Goal: Task Accomplishment & Management: Use online tool/utility

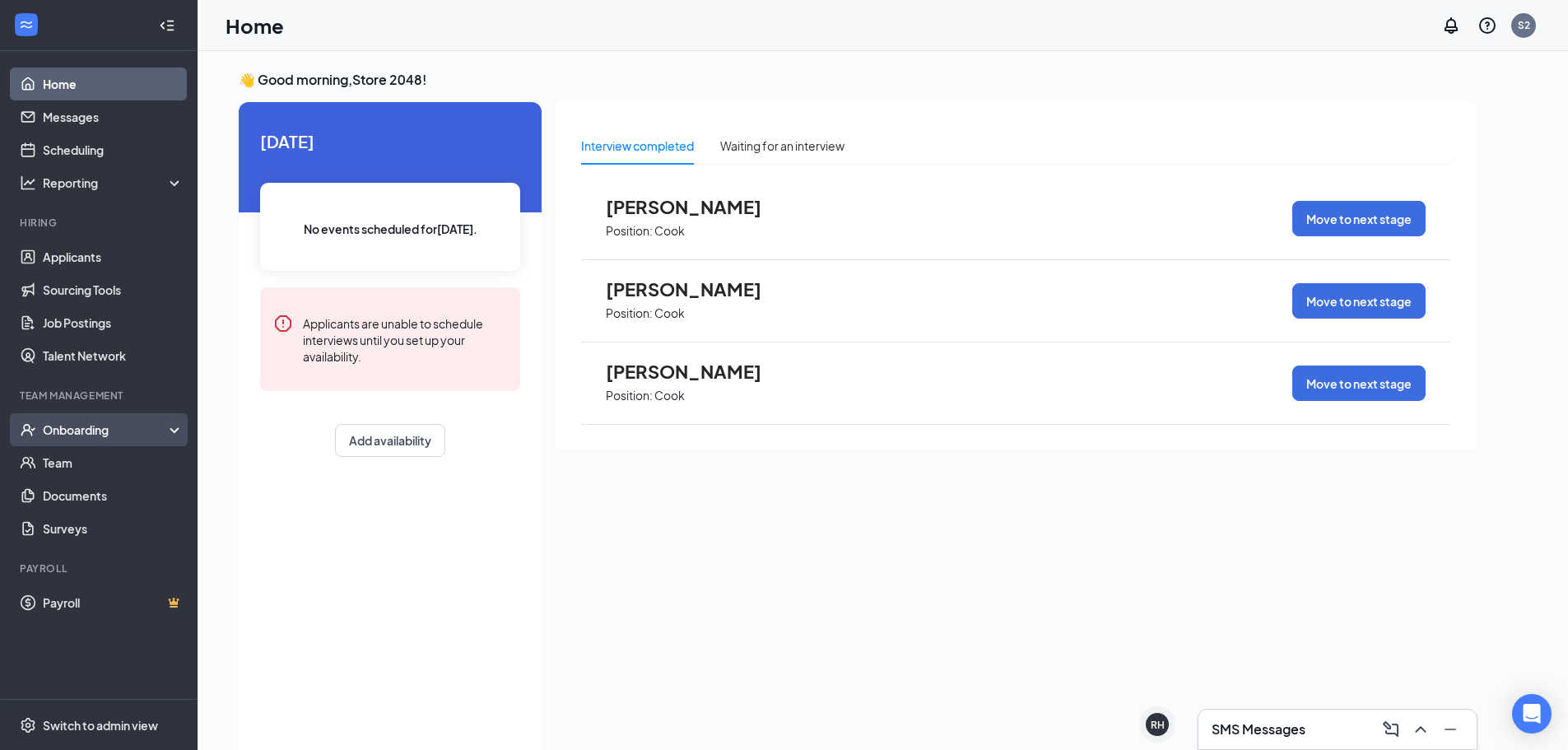
click at [120, 439] on div "Onboarding" at bounding box center [98, 429] width 197 height 33
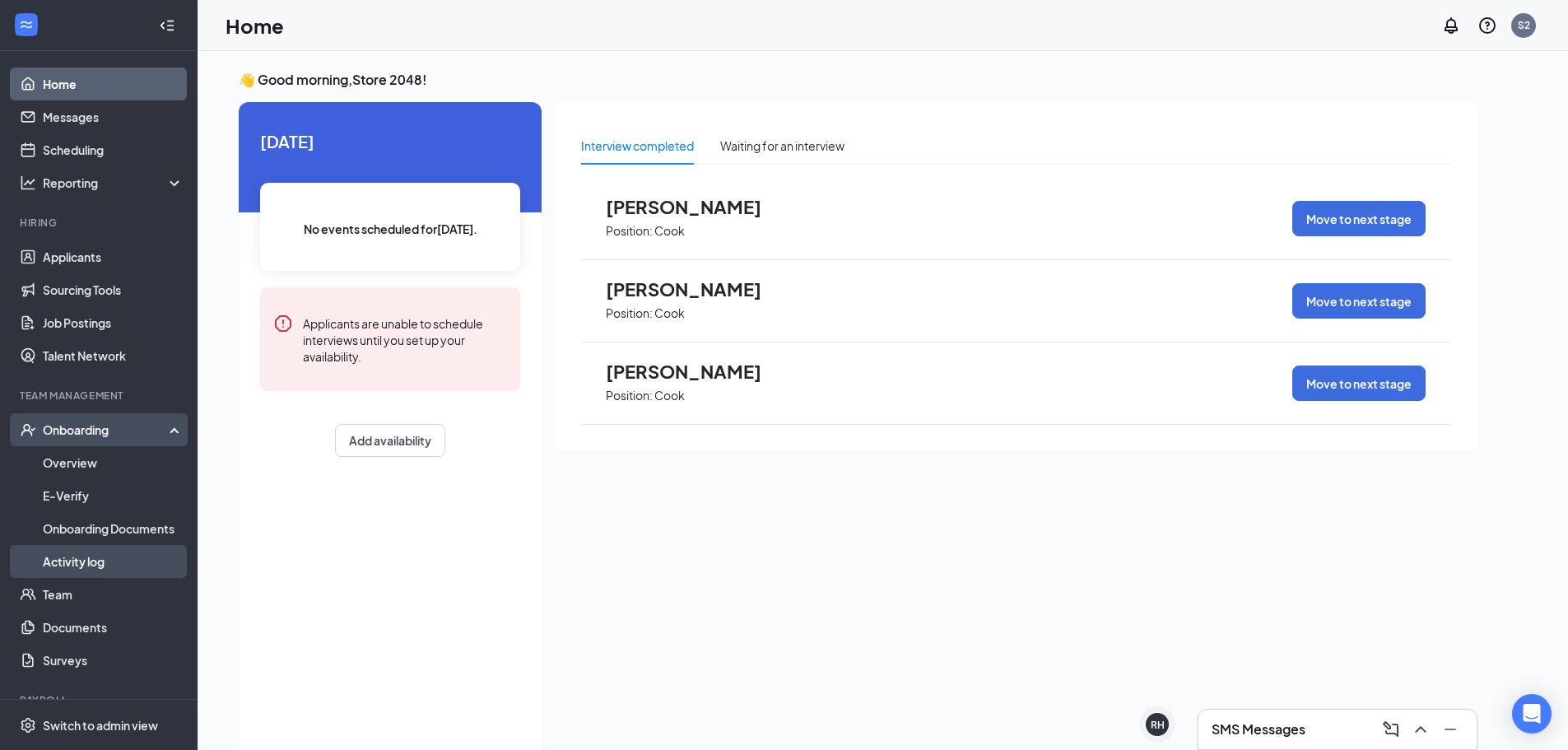
click at [133, 555] on link "Activity log" at bounding box center [113, 562] width 141 height 33
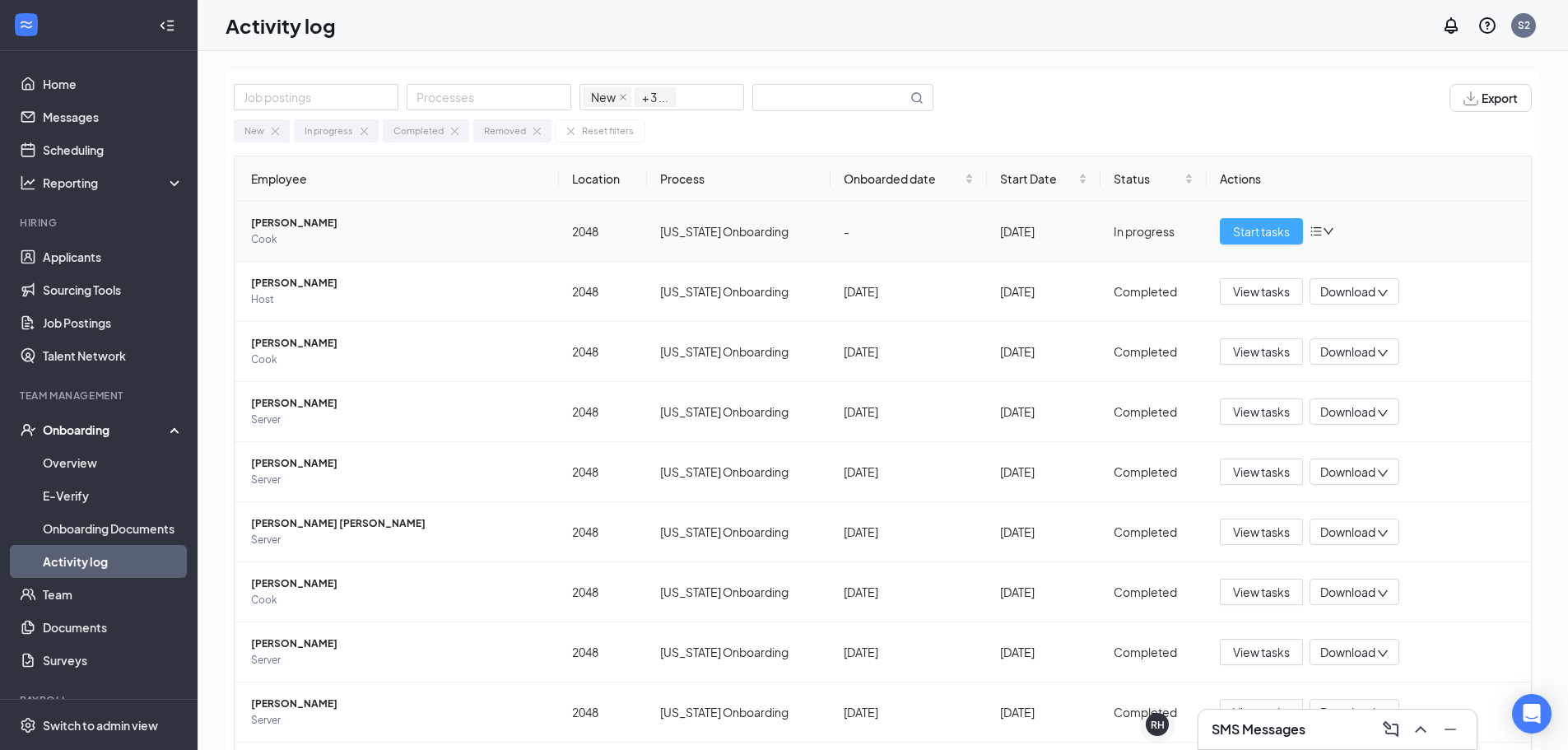
click at [1244, 237] on span "Start tasks" at bounding box center [1261, 231] width 56 height 18
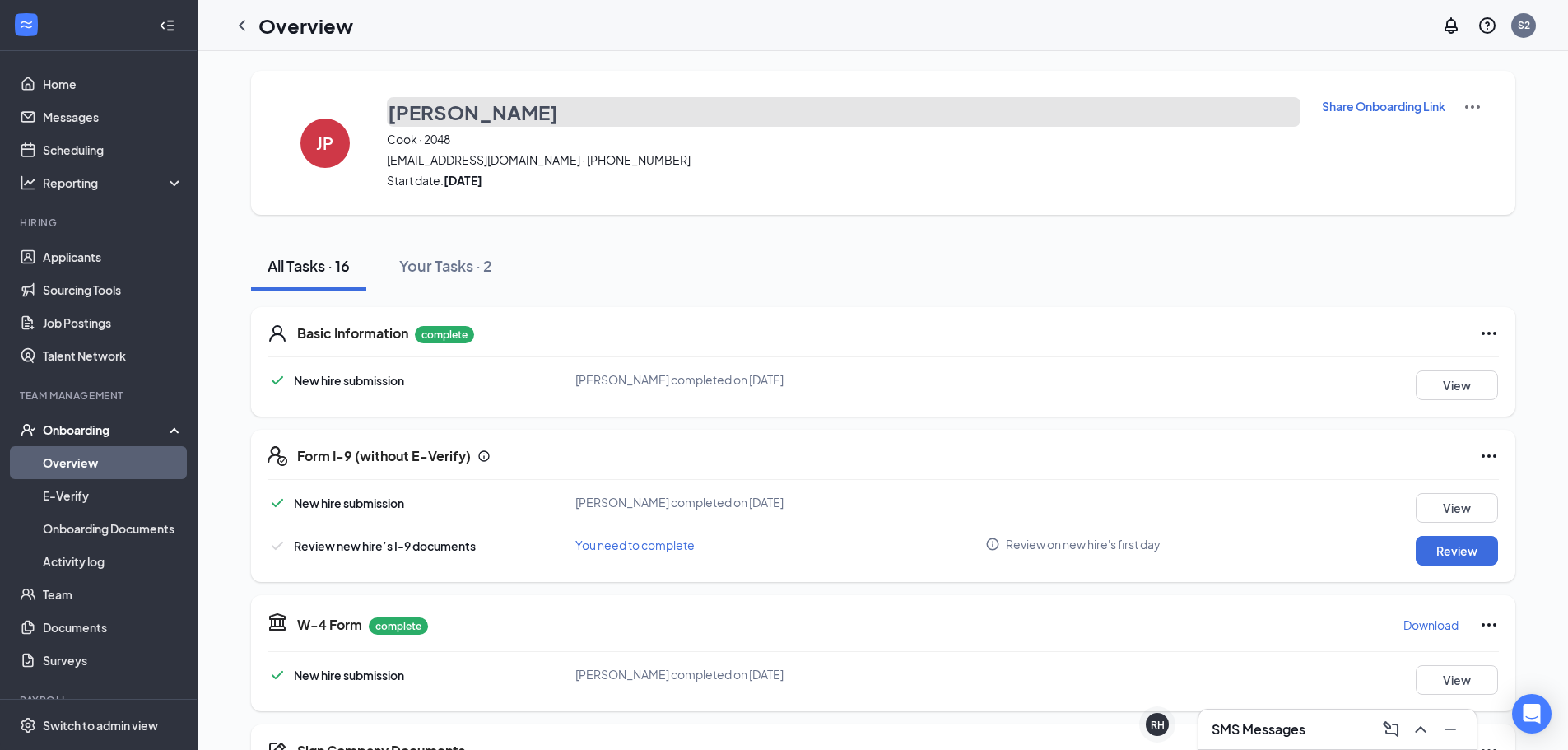
click at [404, 115] on h3 "[PERSON_NAME]" at bounding box center [472, 112] width 170 height 28
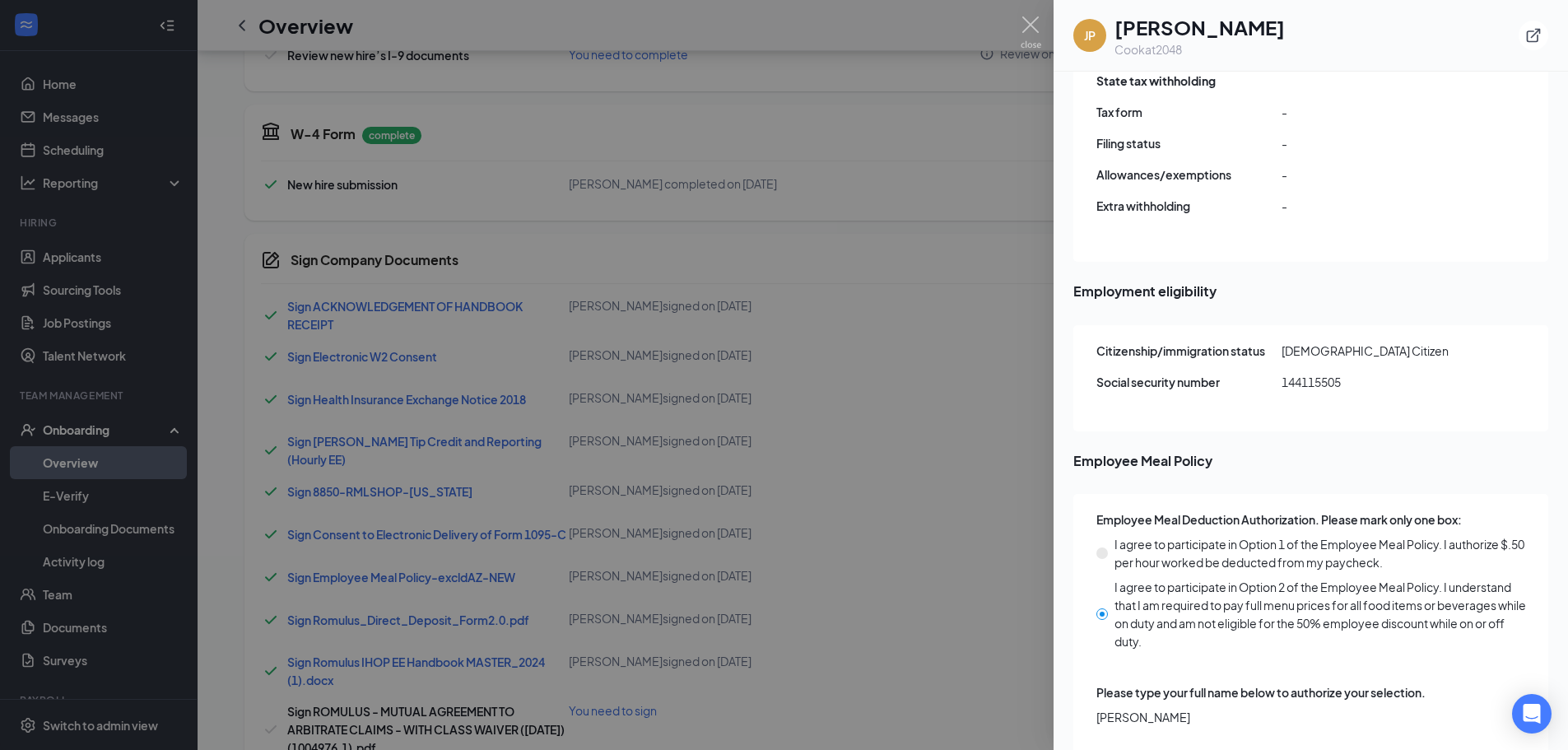
scroll to position [494, 0]
click at [1024, 17] on img at bounding box center [1031, 32] width 20 height 32
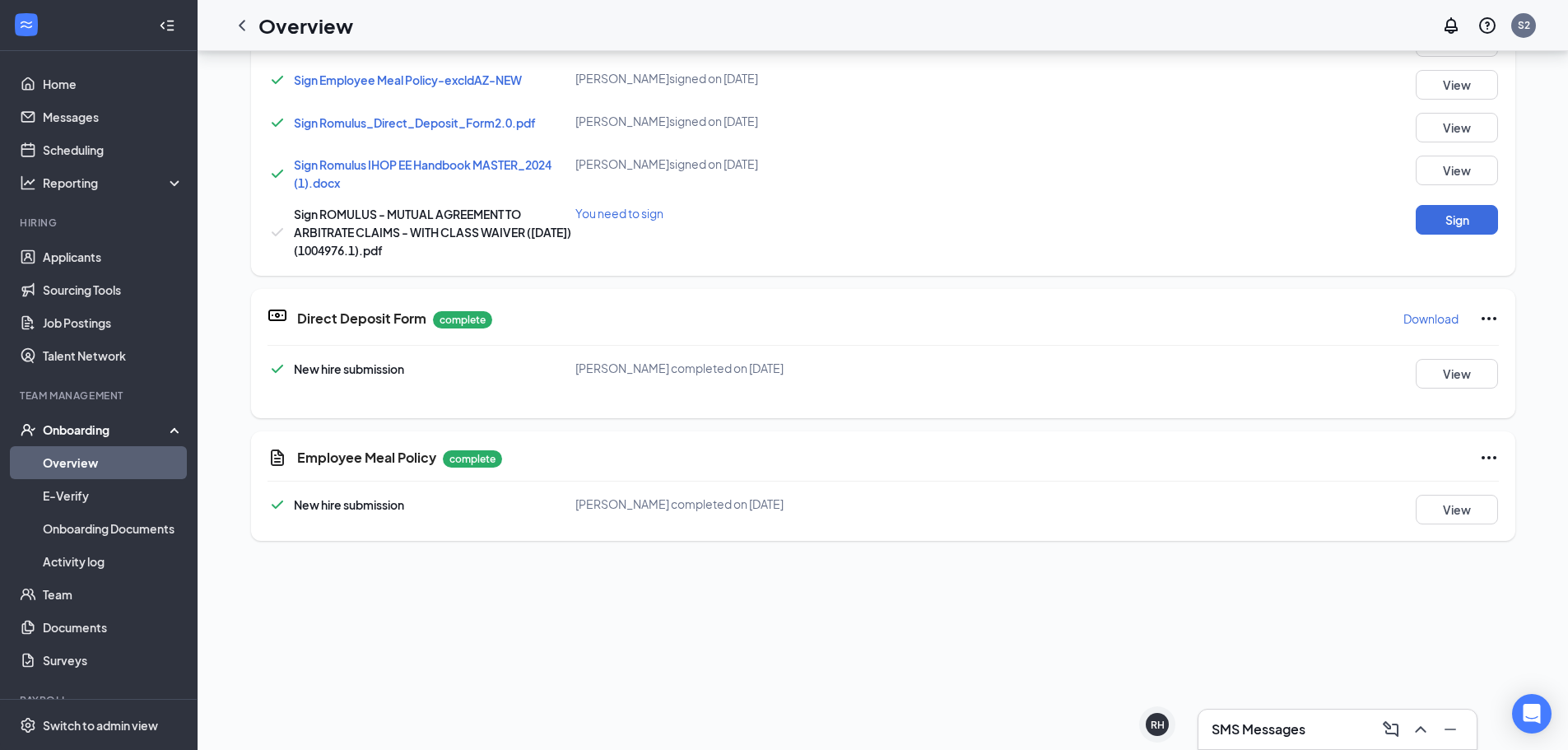
scroll to position [164, 0]
